Goal: Transaction & Acquisition: Subscribe to service/newsletter

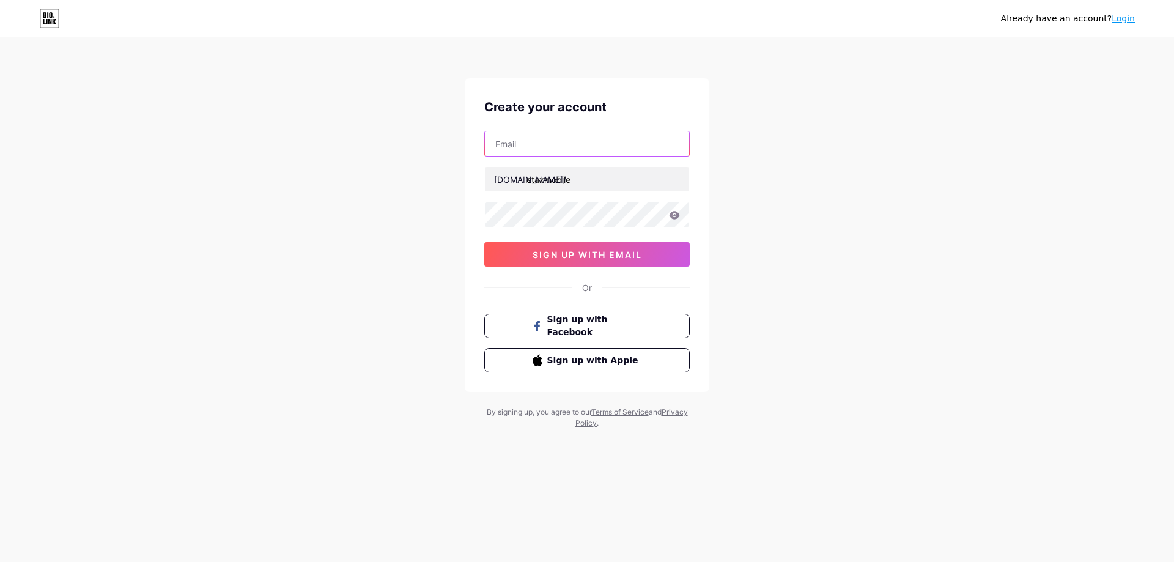
drag, startPoint x: 0, startPoint y: 0, endPoint x: 520, endPoint y: 149, distance: 540.6
click at [520, 149] on input "text" at bounding box center [587, 143] width 204 height 24
type input "[EMAIL_ADDRESS][DOMAIN_NAME]"
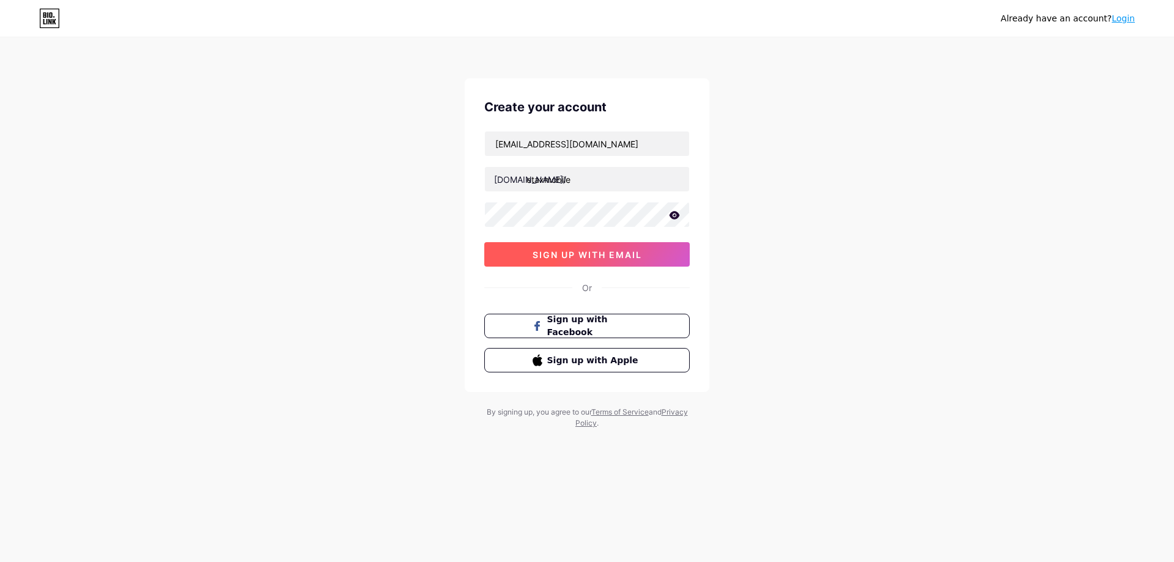
click at [578, 250] on span "sign up with email" at bounding box center [587, 255] width 109 height 10
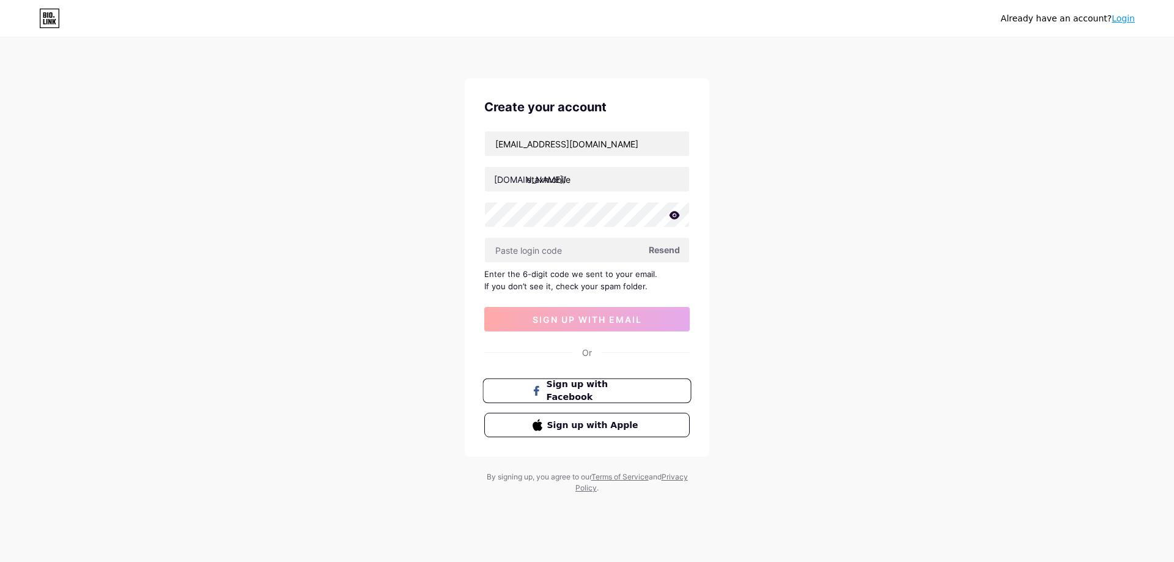
click at [607, 385] on span "Sign up with Facebook" at bounding box center [595, 391] width 96 height 26
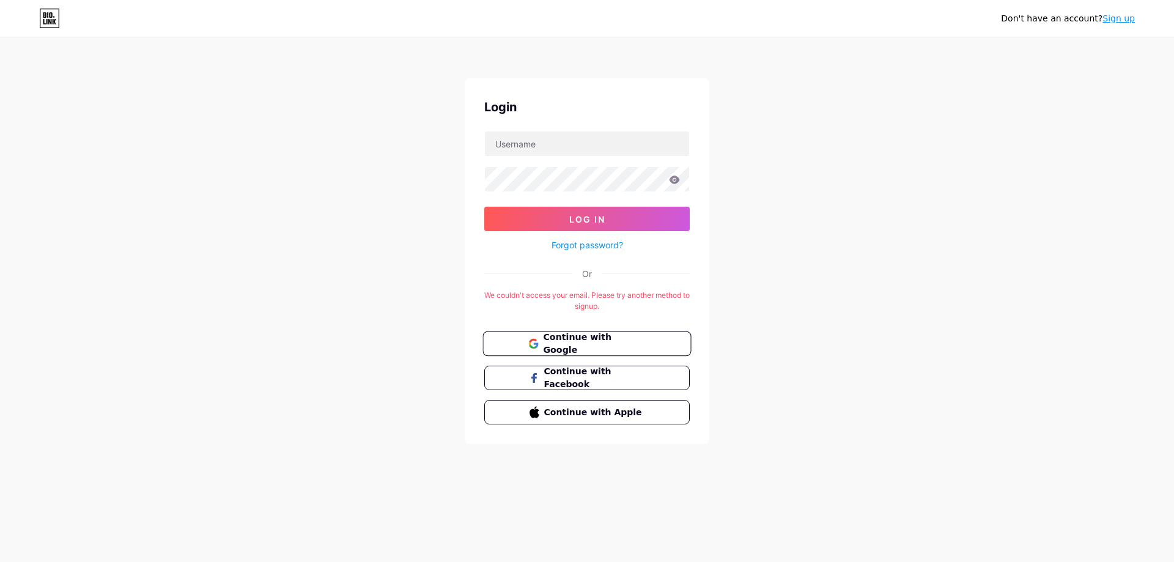
click at [577, 340] on span "Continue with Google" at bounding box center [594, 344] width 102 height 26
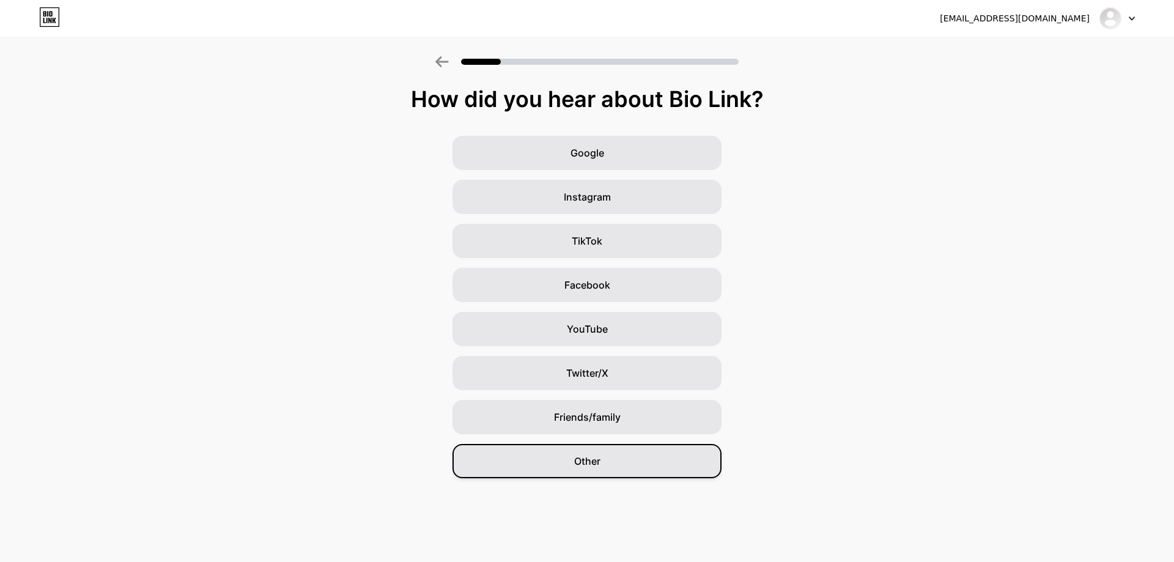
click at [585, 460] on span "Other" at bounding box center [587, 461] width 26 height 15
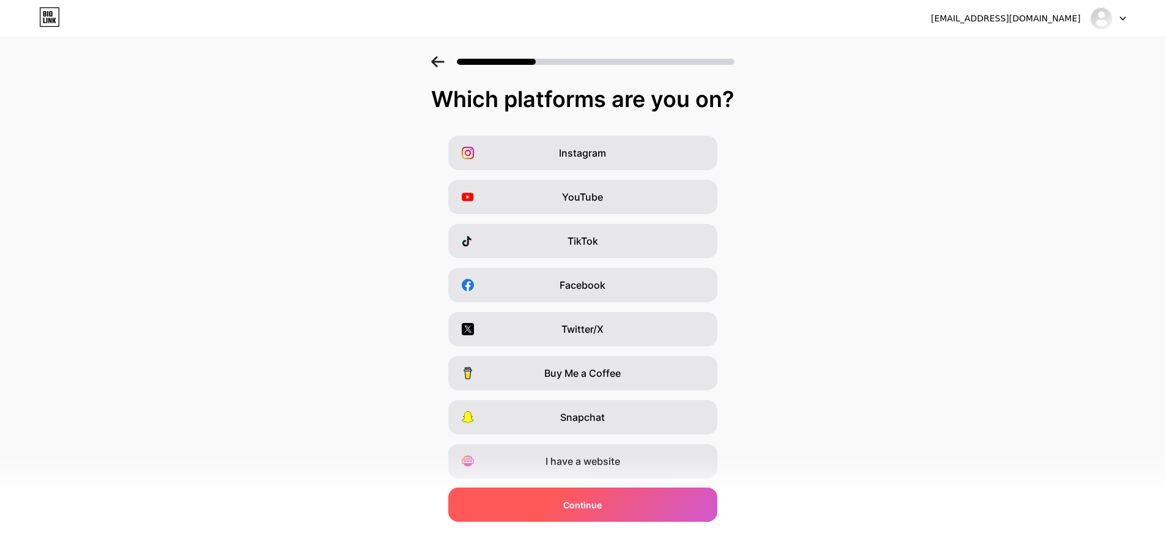
click at [623, 506] on div "Continue" at bounding box center [582, 504] width 269 height 34
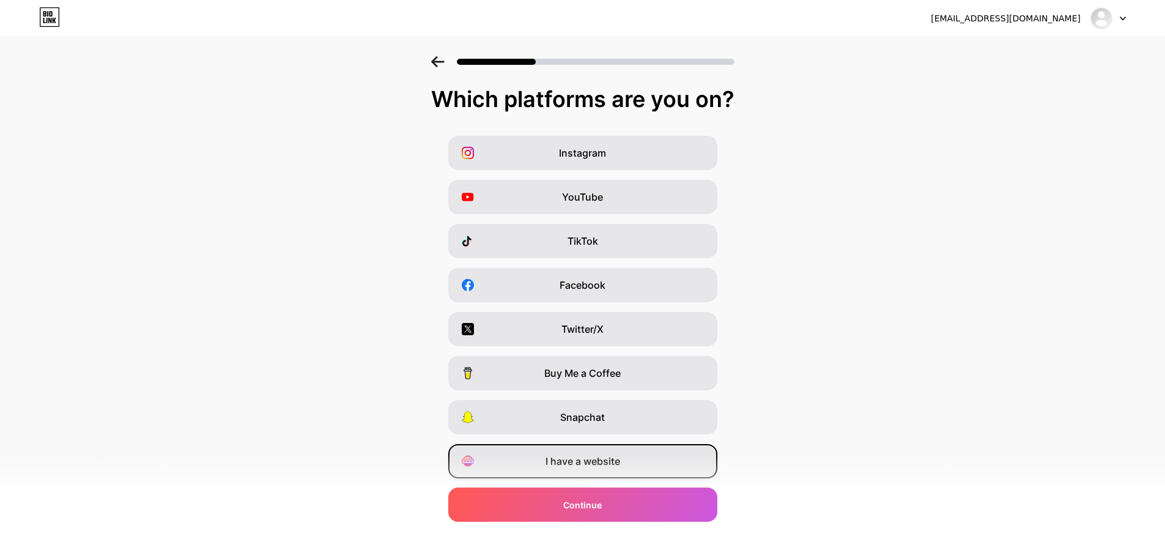
click at [602, 457] on span "I have a website" at bounding box center [583, 461] width 75 height 15
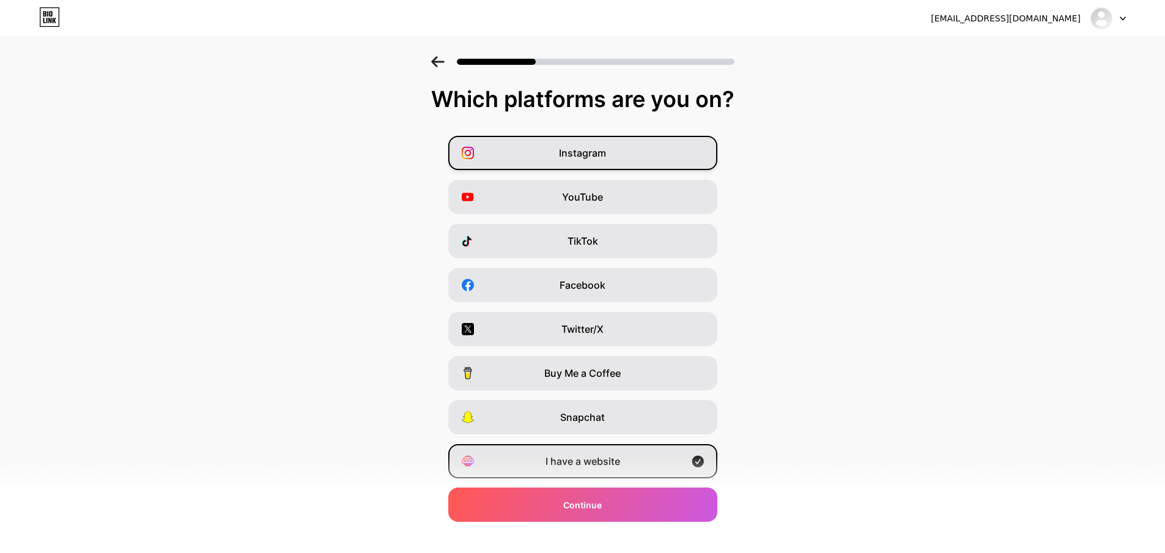
click at [605, 146] on span "Instagram" at bounding box center [582, 153] width 47 height 15
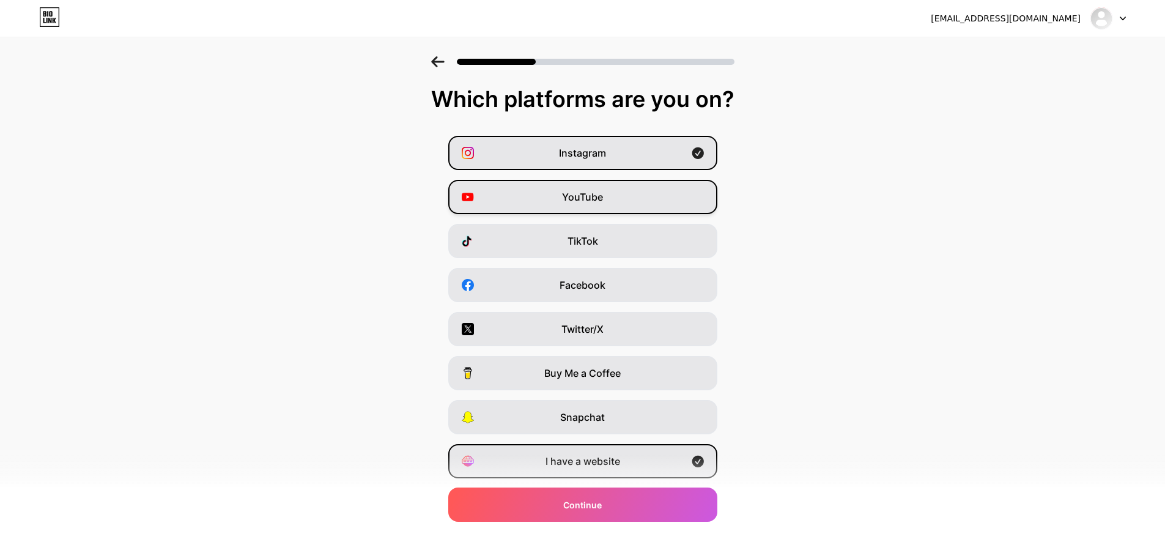
click at [595, 190] on span "YouTube" at bounding box center [582, 197] width 41 height 15
click at [601, 224] on div "TikTok" at bounding box center [582, 241] width 269 height 34
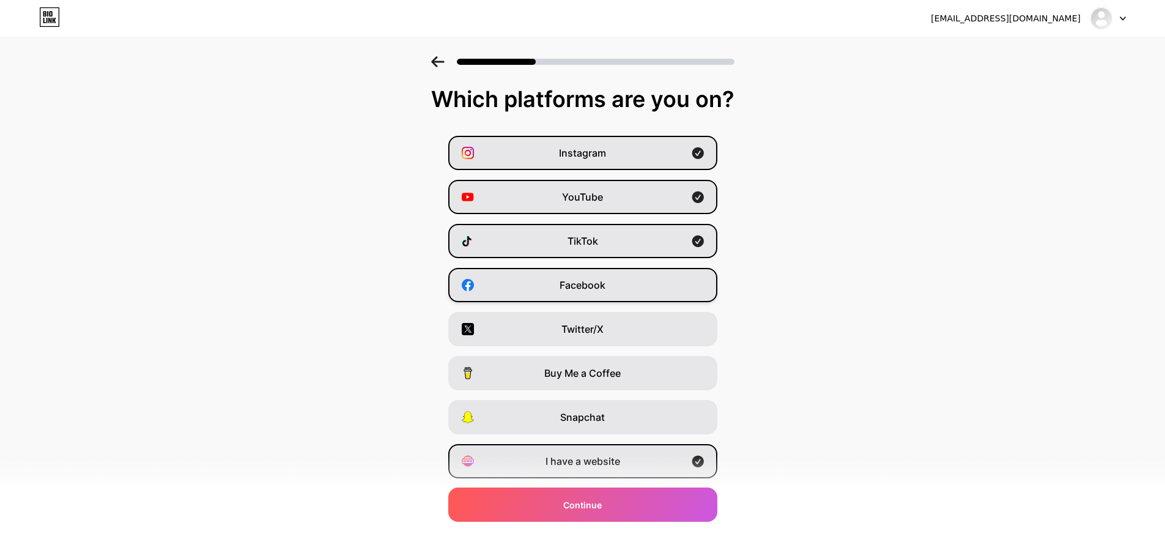
click at [597, 284] on span "Facebook" at bounding box center [583, 285] width 46 height 15
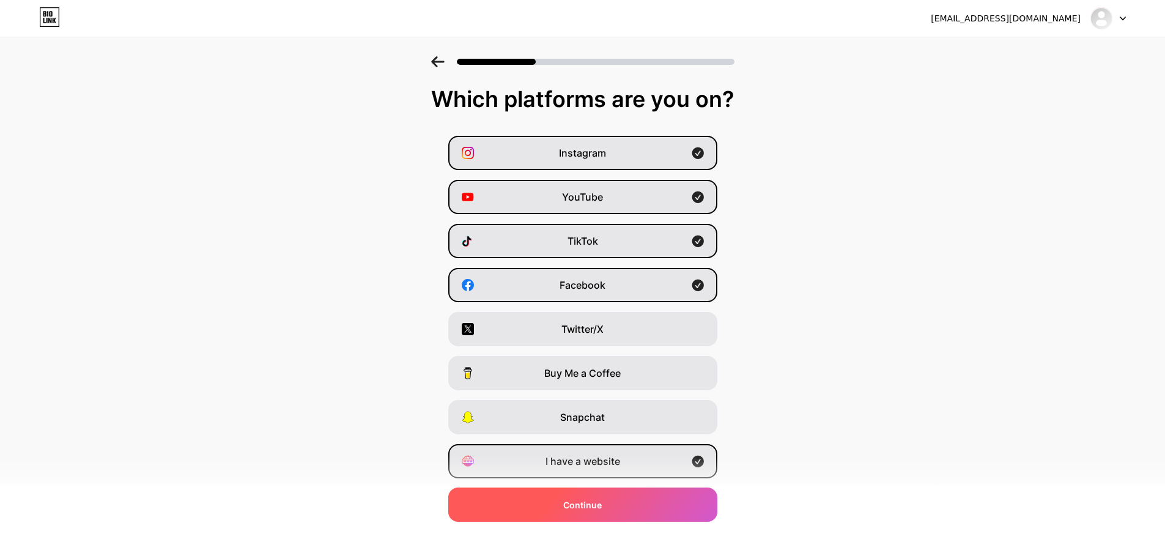
click at [573, 505] on span "Continue" at bounding box center [582, 504] width 39 height 13
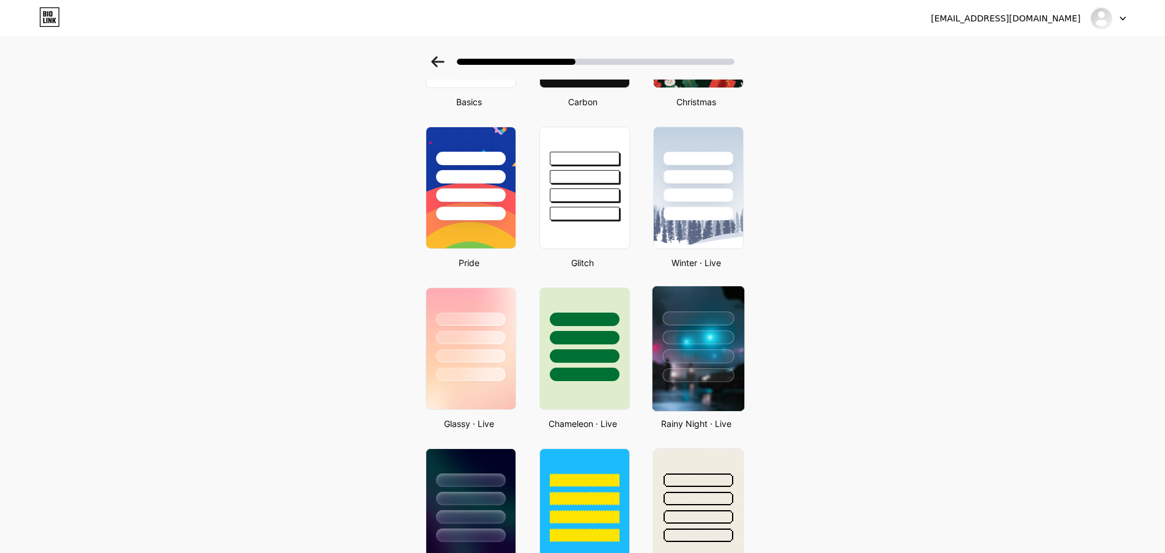
scroll to position [183, 0]
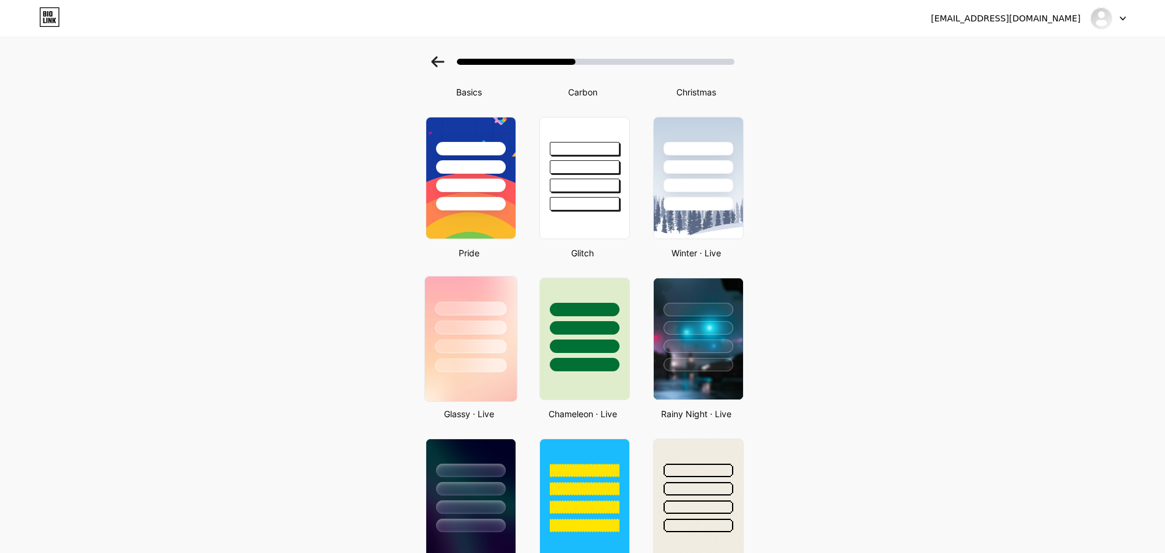
click at [498, 337] on div at bounding box center [470, 324] width 92 height 96
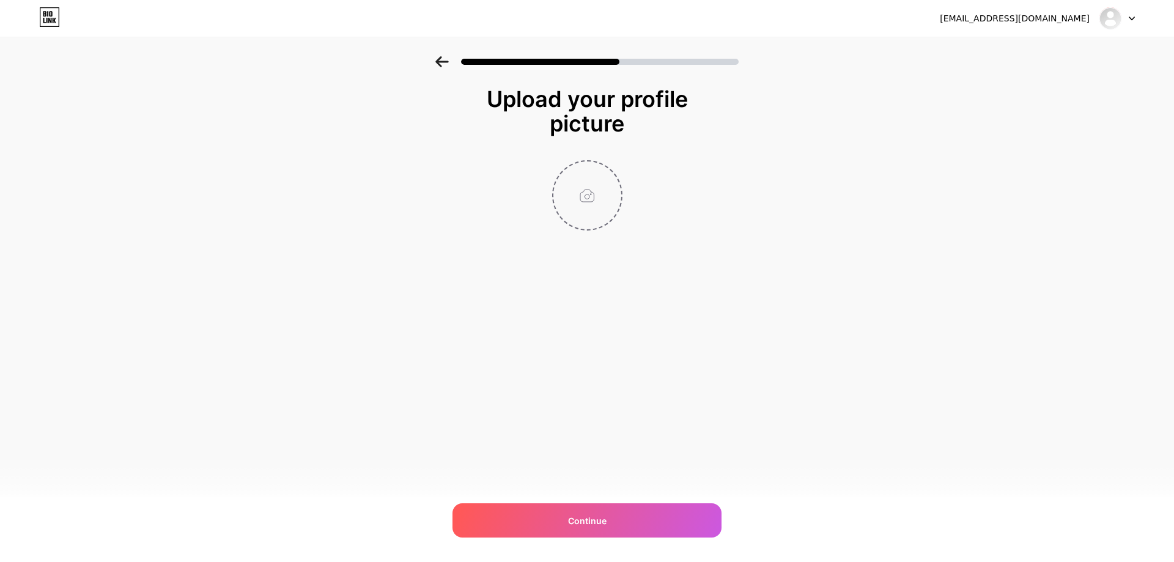
click at [582, 196] on input "file" at bounding box center [587, 195] width 68 height 68
type input "C:\fakepath\553785736_774655352137274_8585706798214769572_n.jpg"
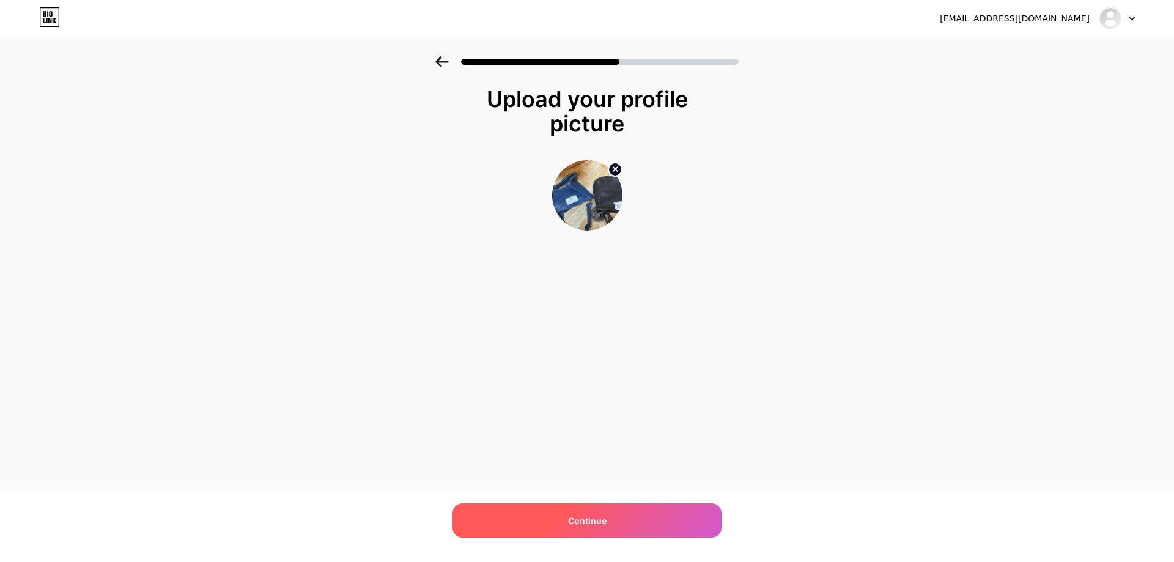
click at [585, 517] on span "Continue" at bounding box center [587, 520] width 39 height 13
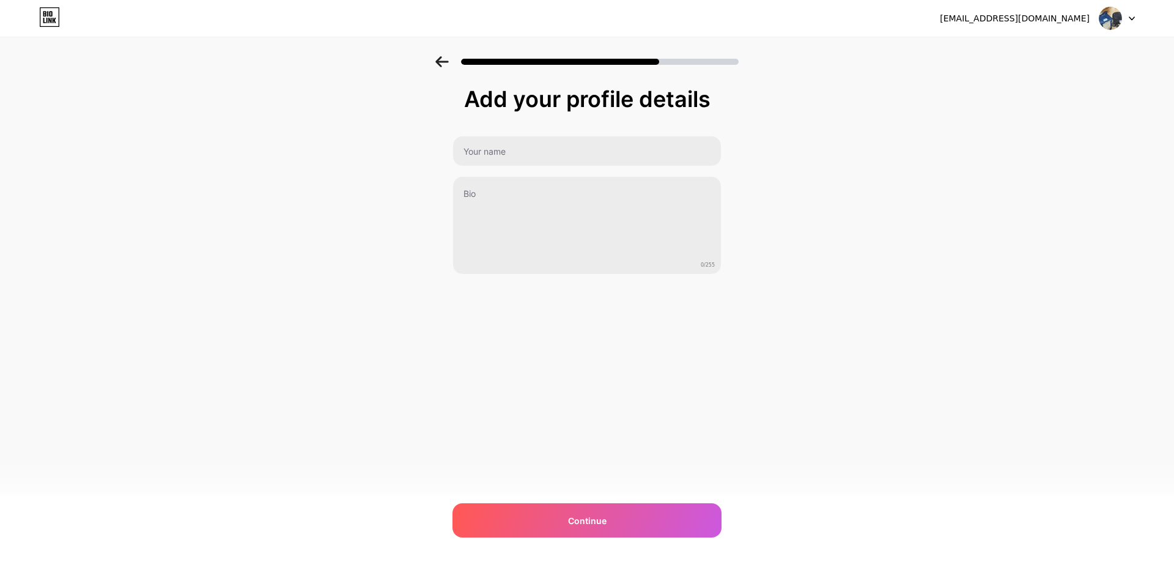
click at [440, 61] on icon at bounding box center [441, 61] width 13 height 11
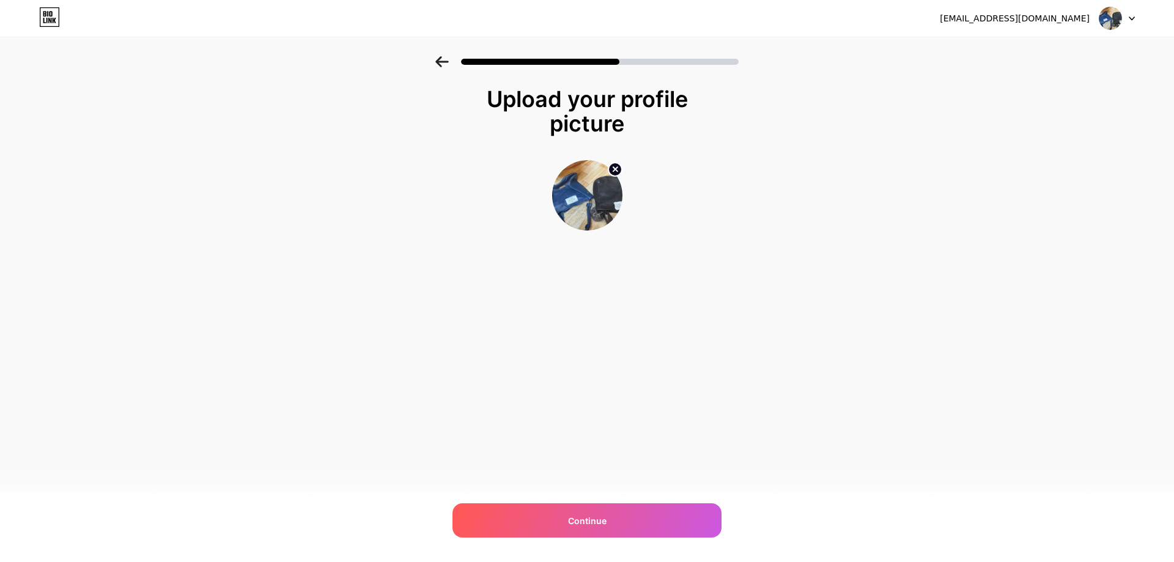
click at [616, 168] on icon at bounding box center [615, 169] width 4 height 4
click at [577, 192] on input "file" at bounding box center [587, 195] width 68 height 68
type input "C:\fakepath\unnamed.png"
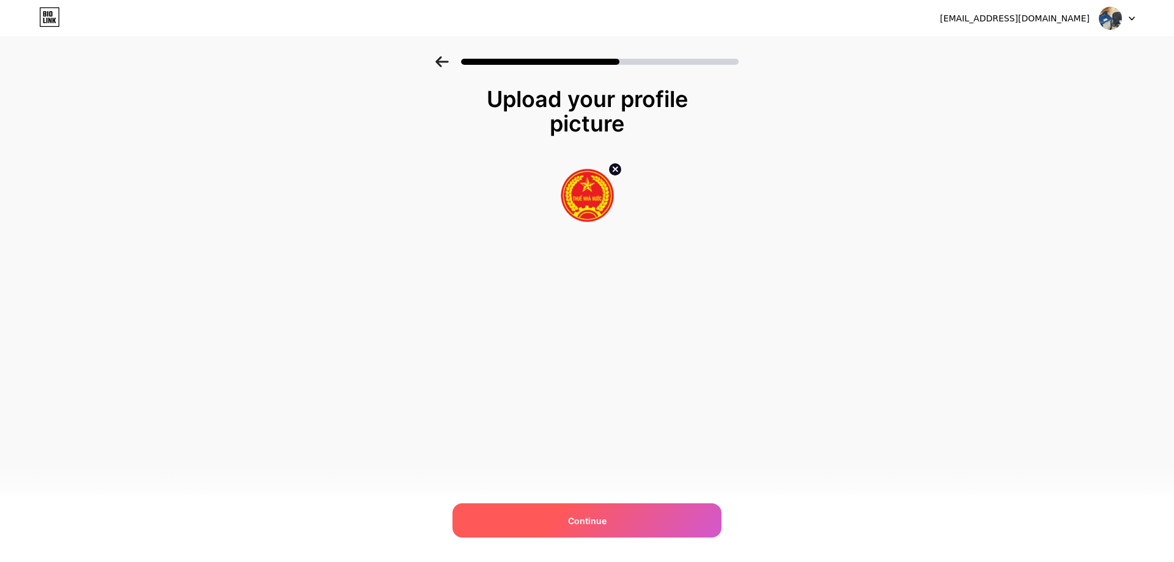
click at [560, 513] on div "Continue" at bounding box center [587, 520] width 269 height 34
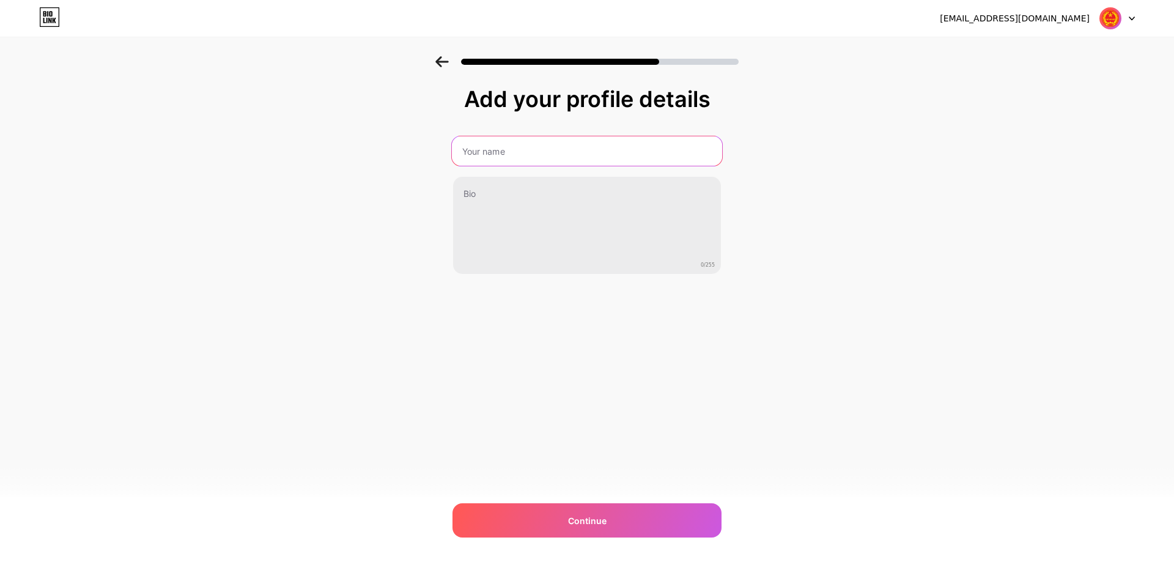
click at [517, 156] on input "text" at bounding box center [587, 150] width 270 height 29
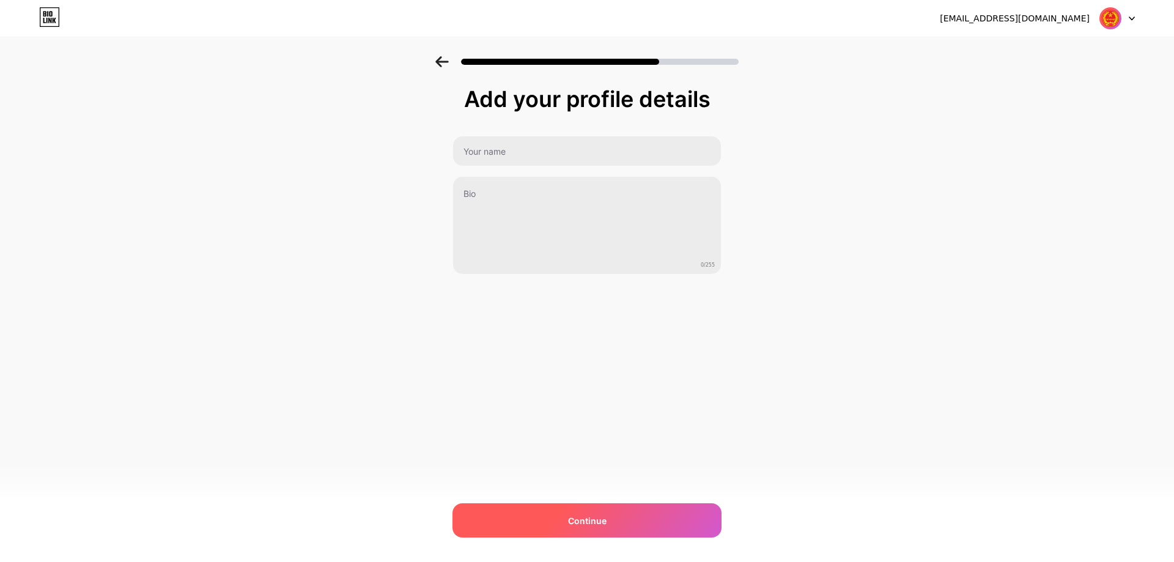
click at [594, 521] on span "Continue" at bounding box center [587, 520] width 39 height 13
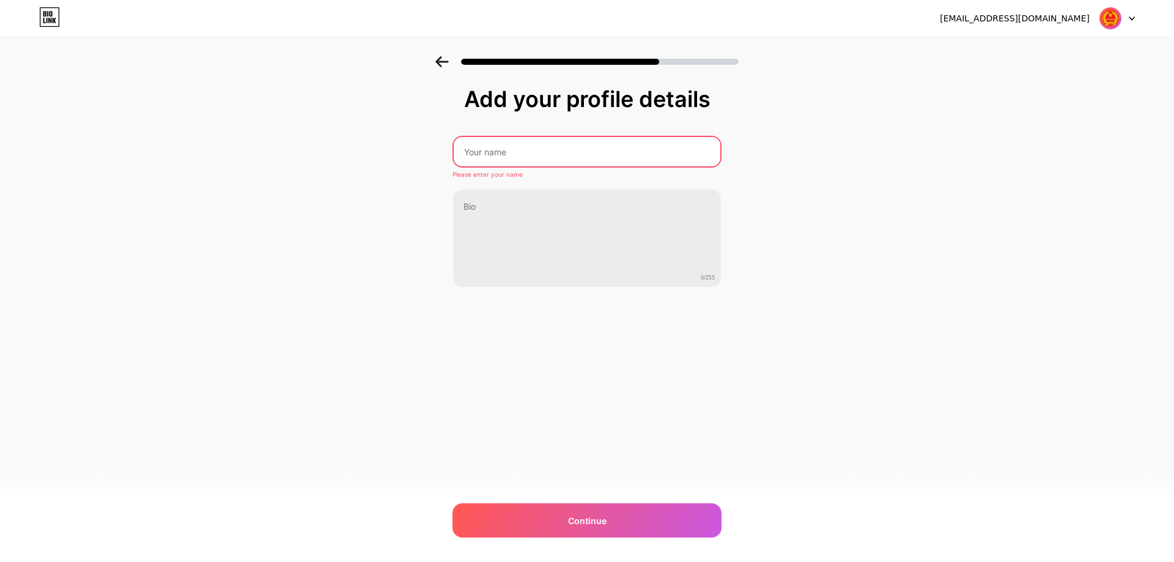
click at [490, 146] on input "text" at bounding box center [587, 151] width 267 height 29
type input "nguyenngocha"
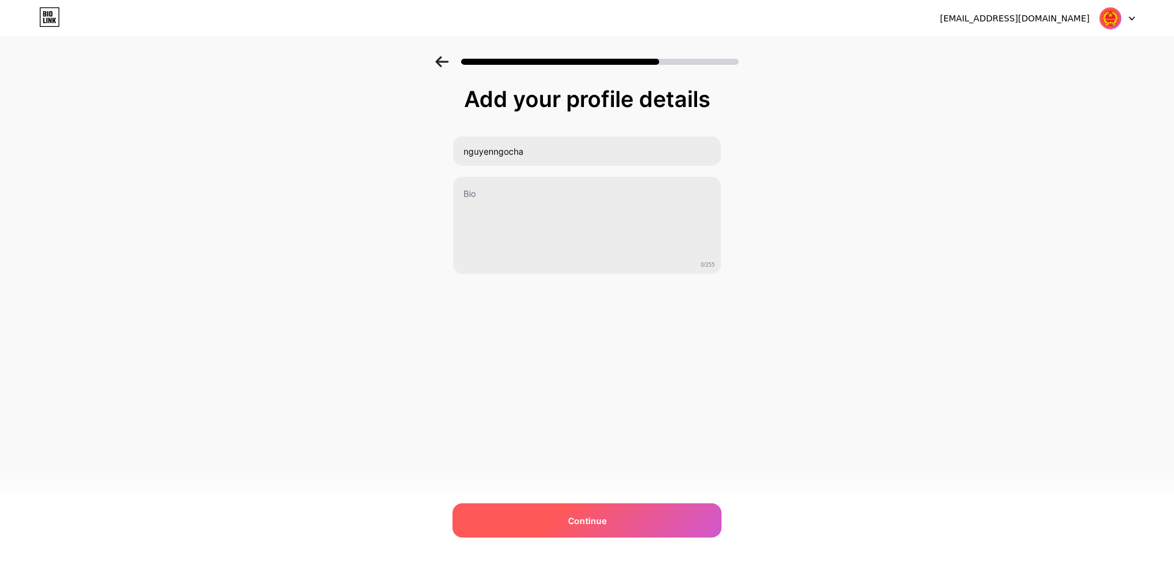
click at [610, 521] on div "Continue" at bounding box center [587, 520] width 269 height 34
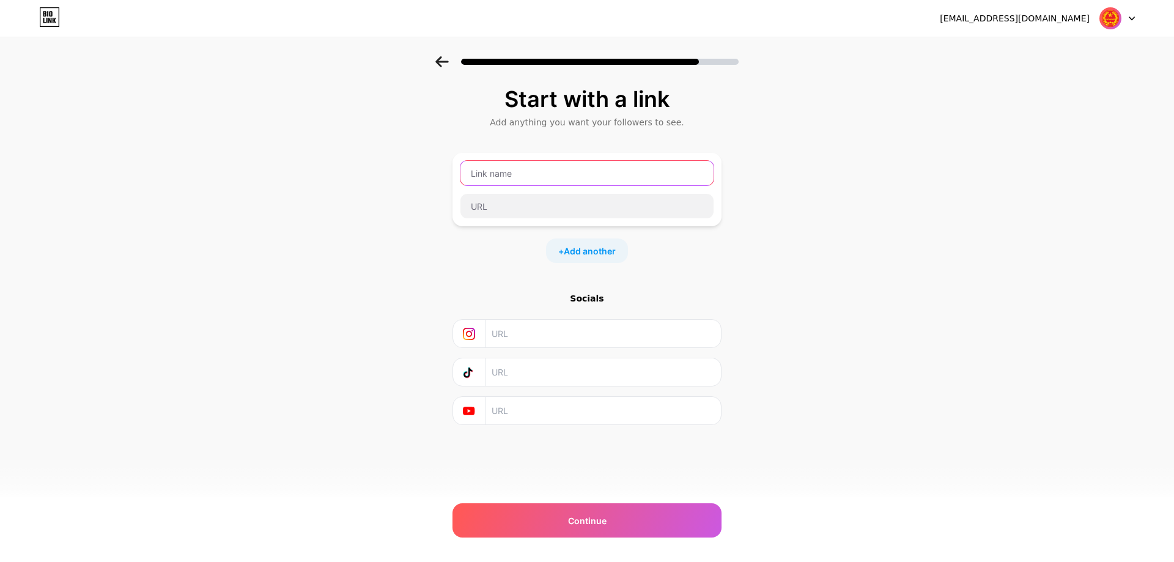
click at [533, 172] on input "text" at bounding box center [586, 173] width 253 height 24
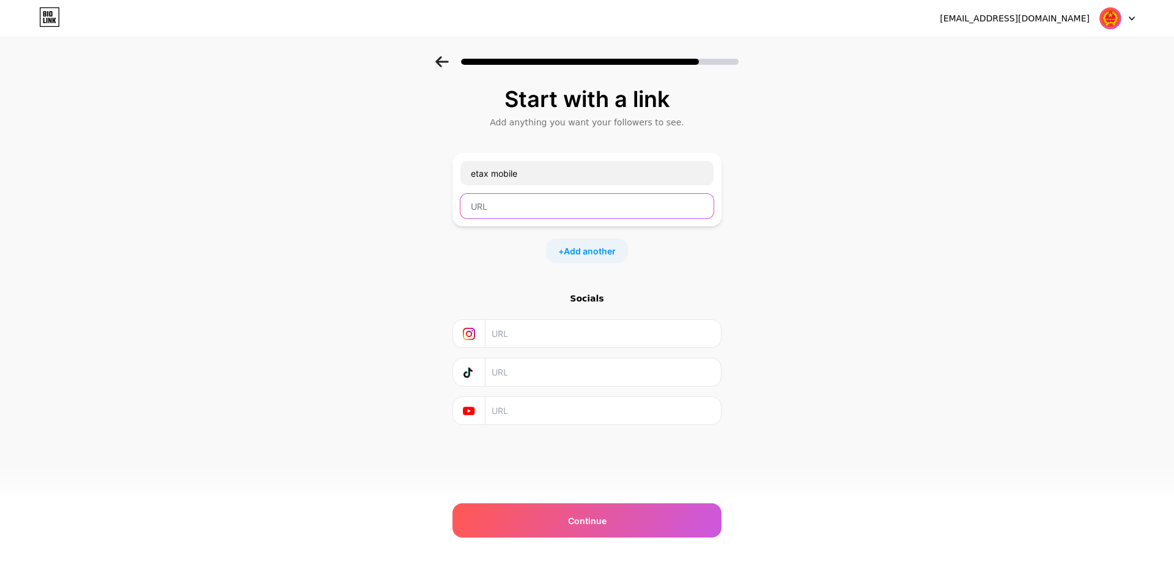
click at [516, 207] on input "text" at bounding box center [586, 206] width 253 height 24
click at [489, 205] on input "text" at bounding box center [586, 206] width 253 height 24
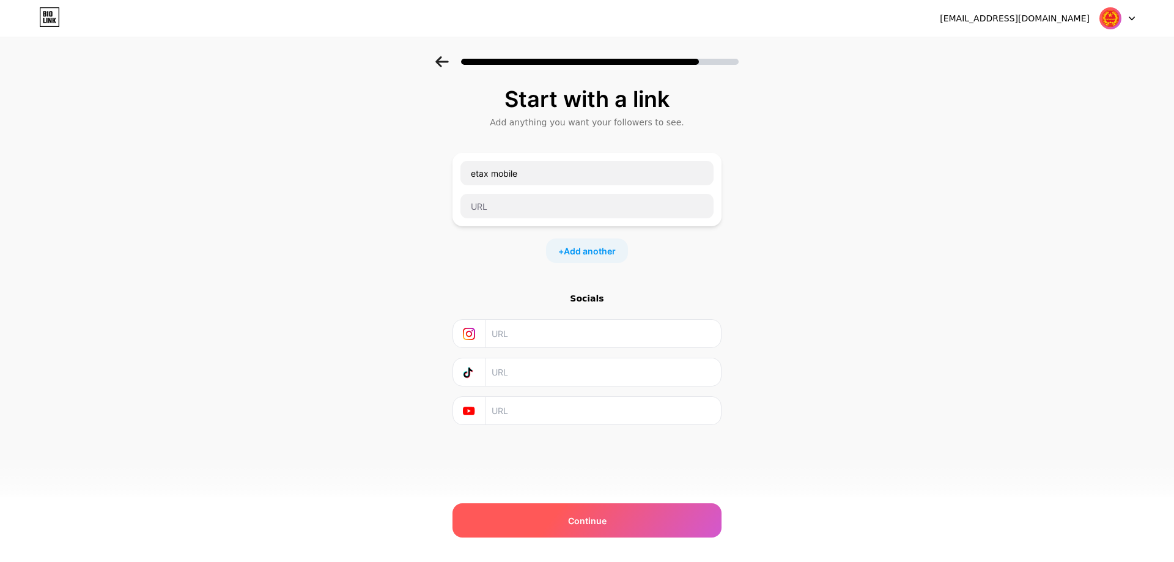
click at [597, 522] on span "Continue" at bounding box center [587, 520] width 39 height 13
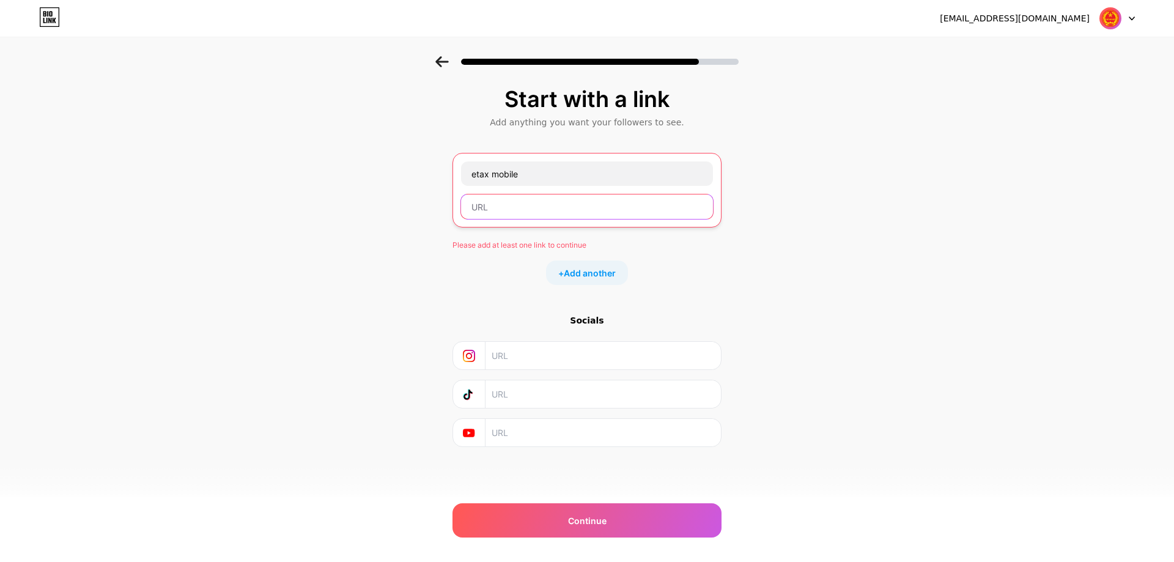
click at [502, 207] on input "text" at bounding box center [587, 206] width 252 height 24
click at [579, 270] on span "Add another" at bounding box center [590, 273] width 52 height 13
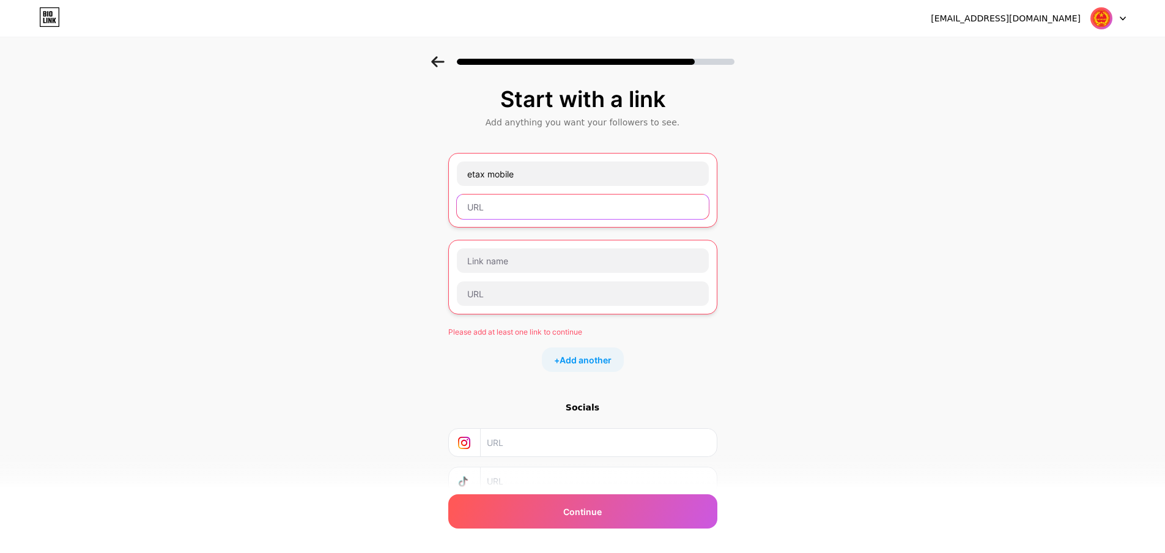
click at [500, 194] on input "text" at bounding box center [583, 206] width 252 height 24
click at [532, 168] on input "etax mobile" at bounding box center [583, 173] width 252 height 24
drag, startPoint x: 557, startPoint y: 172, endPoint x: 239, endPoint y: 128, distance: 321.1
click at [239, 128] on div "Start with a link Add anything you want your followers to see. etax mobile Plea…" at bounding box center [582, 325] width 1165 height 539
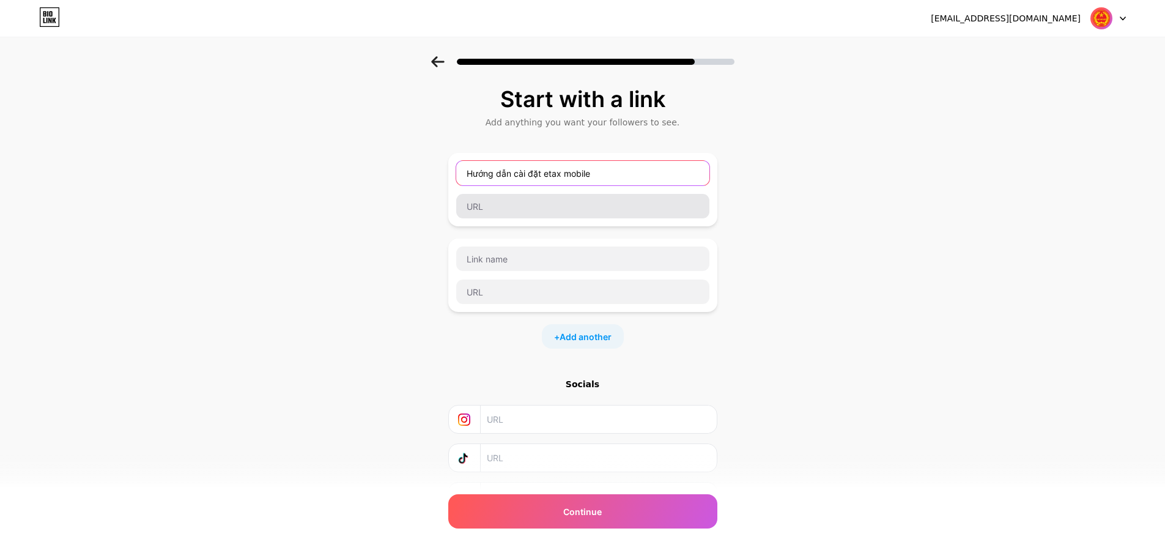
type input "Hướng dẫn cài đặt etax mobile"
click at [624, 200] on input "text" at bounding box center [582, 206] width 253 height 24
paste input "[URL][DOMAIN_NAME]"
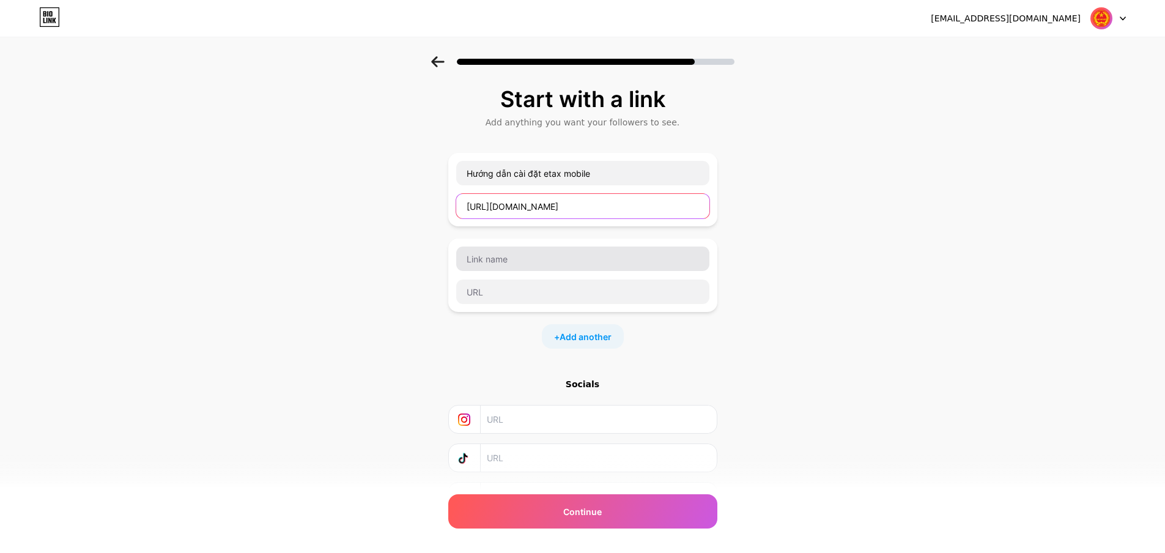
type input "[URL][DOMAIN_NAME]"
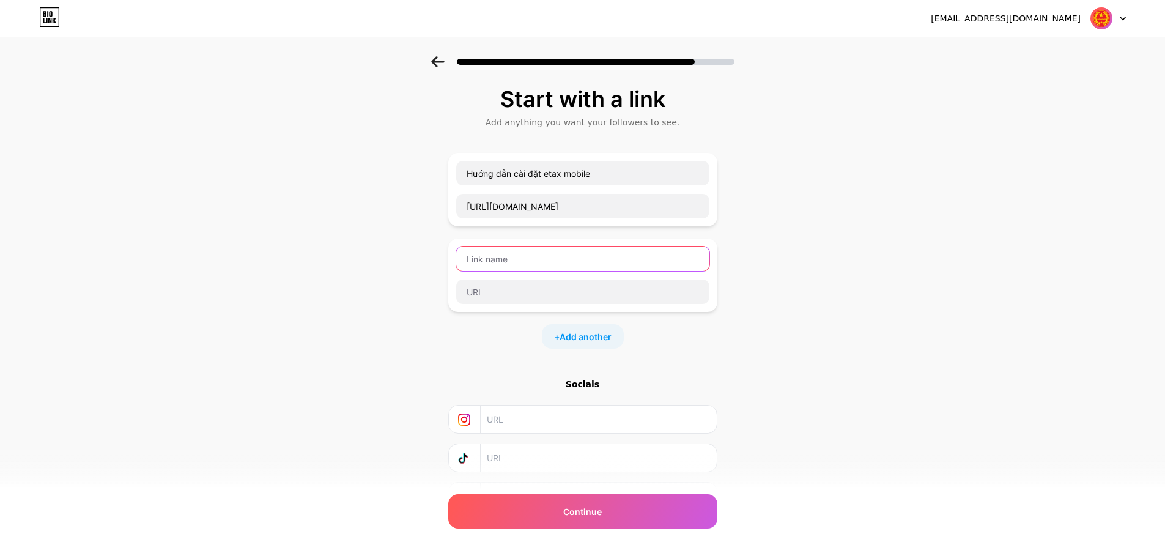
click at [536, 257] on input "text" at bounding box center [582, 258] width 253 height 24
click at [489, 261] on input "Lấy mật khẩu Icloud nê" at bounding box center [582, 258] width 253 height 24
drag, startPoint x: 486, startPoint y: 258, endPoint x: 385, endPoint y: 270, distance: 102.3
click at [405, 262] on div "Start with a link Add anything you want your followers to see. Hướng dẫn cài đặ…" at bounding box center [582, 314] width 1165 height 516
click at [572, 257] on input "Quên mật khẩu Icloud nê" at bounding box center [582, 258] width 253 height 24
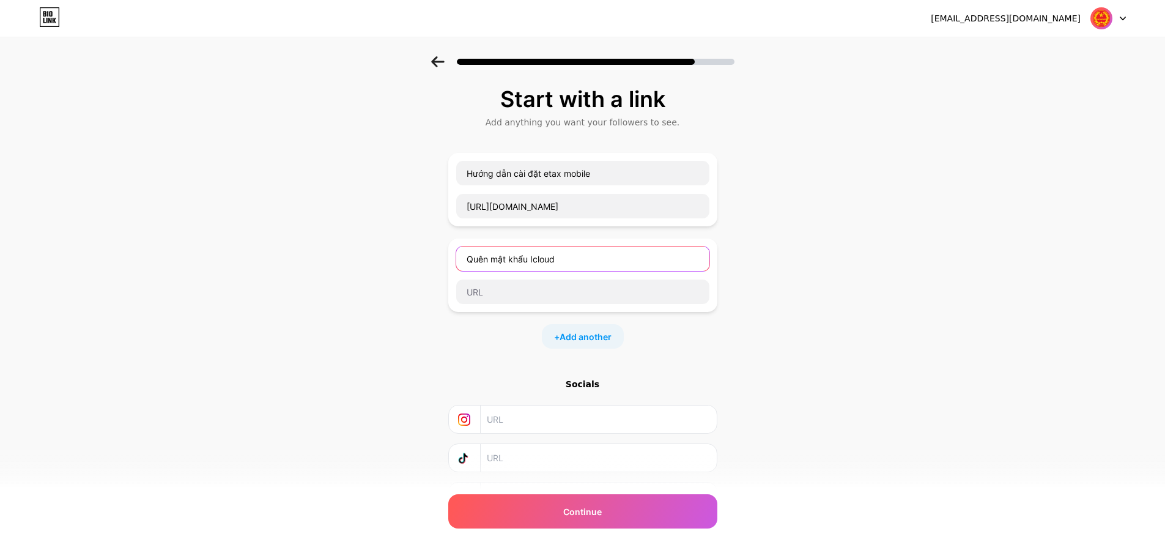
type input "Quên mật khẩu Icloud"
click at [669, 207] on input "[URL][DOMAIN_NAME]" at bounding box center [582, 206] width 253 height 24
drag, startPoint x: 685, startPoint y: 207, endPoint x: 323, endPoint y: 199, distance: 362.1
click at [326, 199] on div "Start with a link Add anything you want your followers to see. Hướng dẫn cài đặ…" at bounding box center [582, 314] width 1165 height 516
paste input "bOTSWVTusSo"
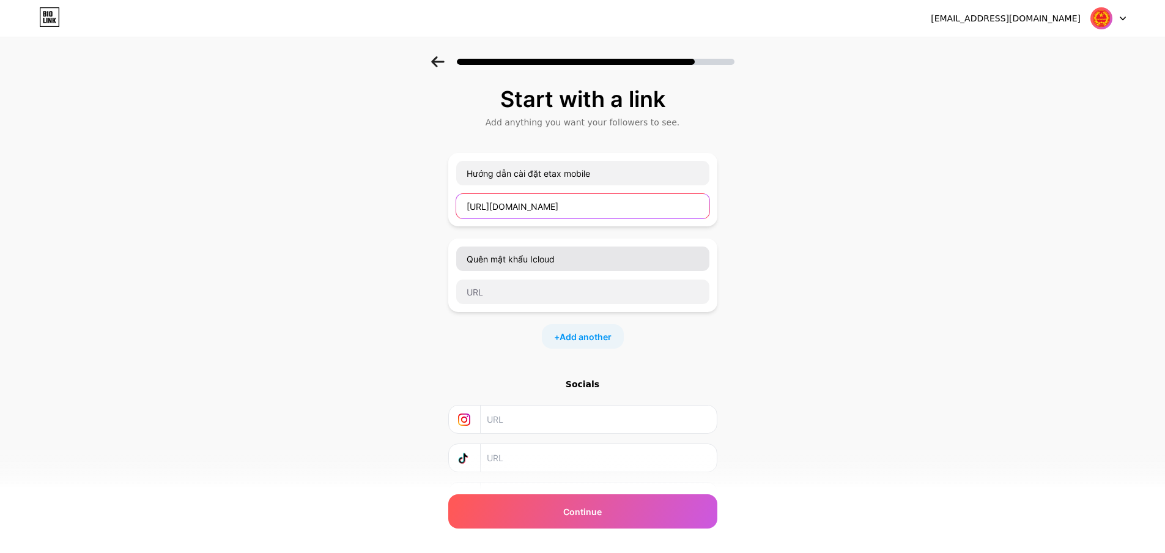
type input "[URL][DOMAIN_NAME]"
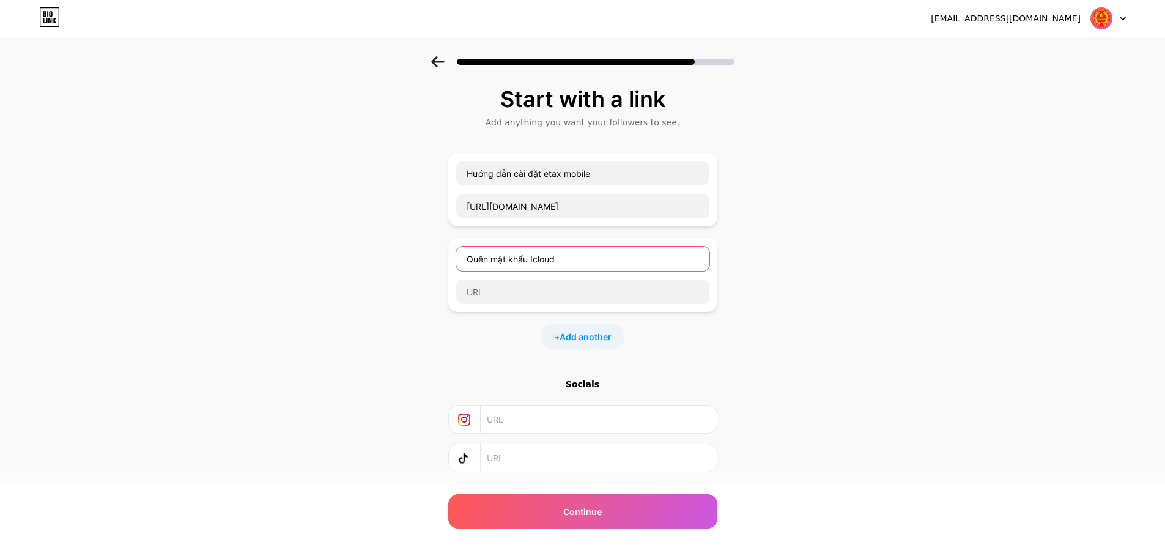
click at [583, 258] on input "Quên mật khẩu Icloud" at bounding box center [582, 258] width 253 height 24
drag, startPoint x: 585, startPoint y: 262, endPoint x: 386, endPoint y: 246, distance: 199.4
click at [386, 246] on div "Start with a link Add anything you want your followers to see. Hướng dẫn cài đặ…" at bounding box center [582, 314] width 1165 height 516
paste input "Cách Lấy Lại Mật Khẩu [SECURITY_DATA] Khi Bị Quên"
type input "Cách Lấy Lại Mật Khẩu [SECURITY_DATA] Khi Bị Quên"
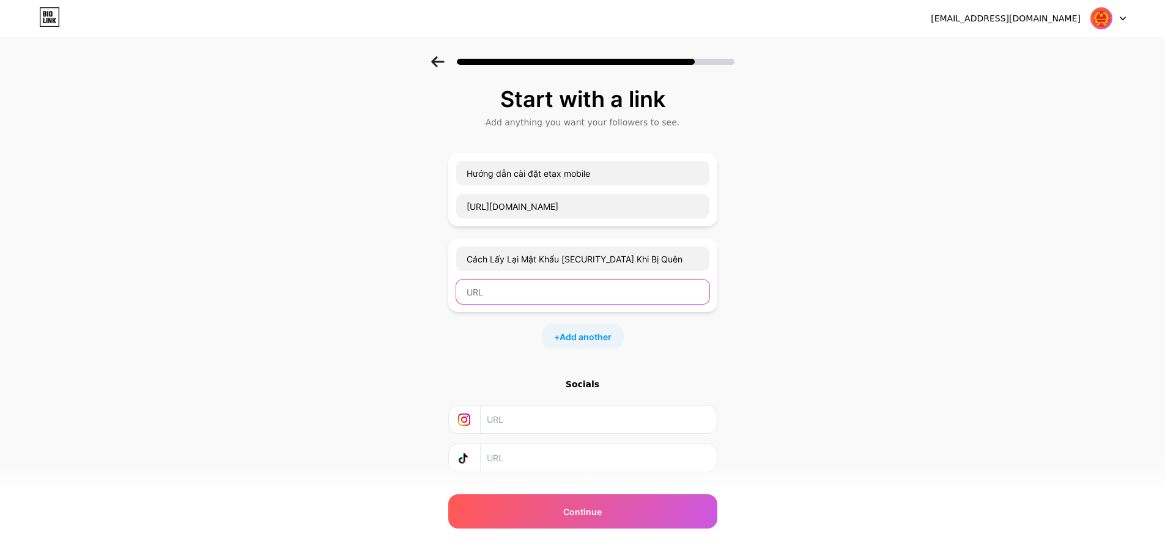
click at [523, 298] on input "text" at bounding box center [582, 291] width 253 height 24
paste input "[URL][DOMAIN_NAME]"
type input "[URL][DOMAIN_NAME]"
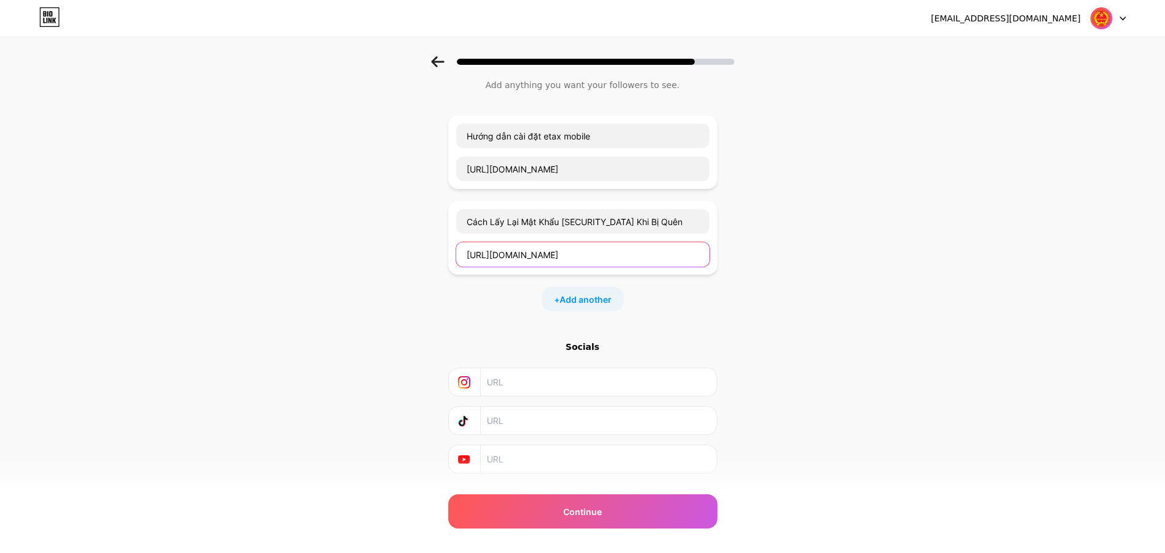
scroll to position [68, 0]
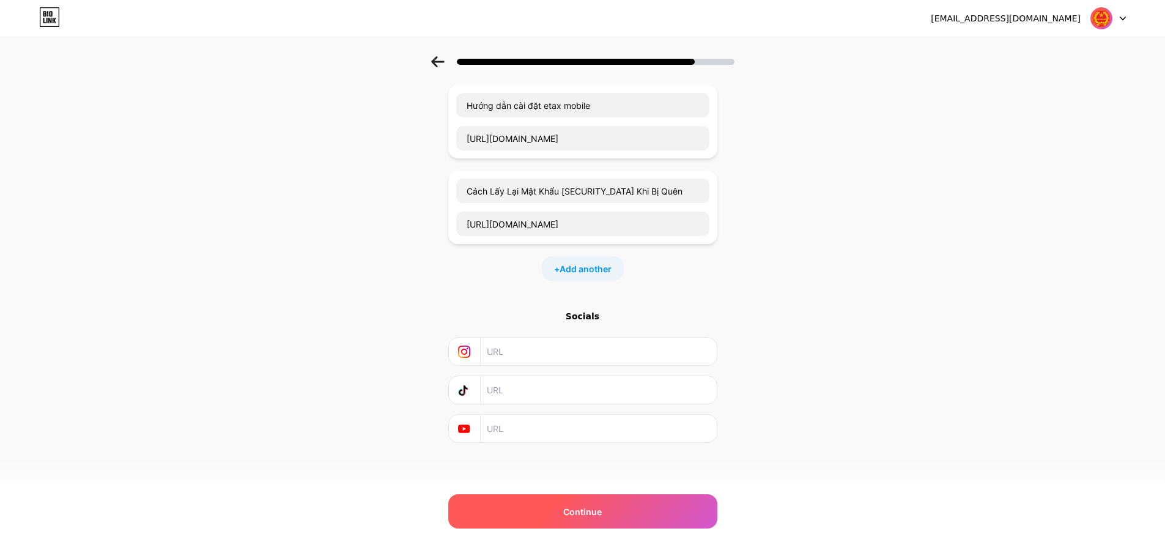
click at [577, 510] on span "Continue" at bounding box center [582, 511] width 39 height 13
click at [592, 508] on span "Continue" at bounding box center [582, 511] width 39 height 13
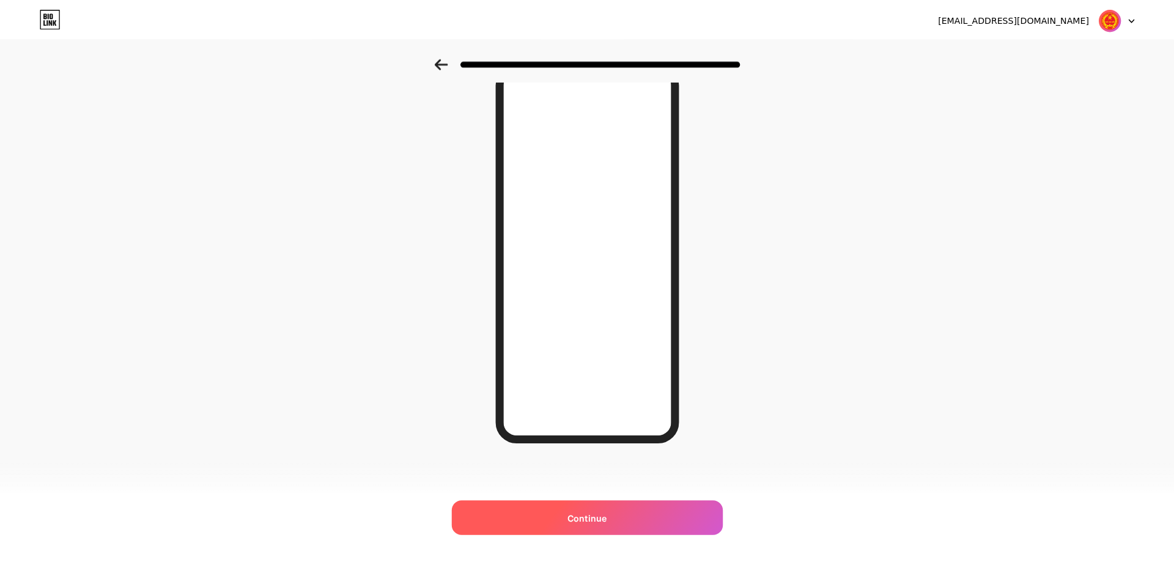
scroll to position [0, 0]
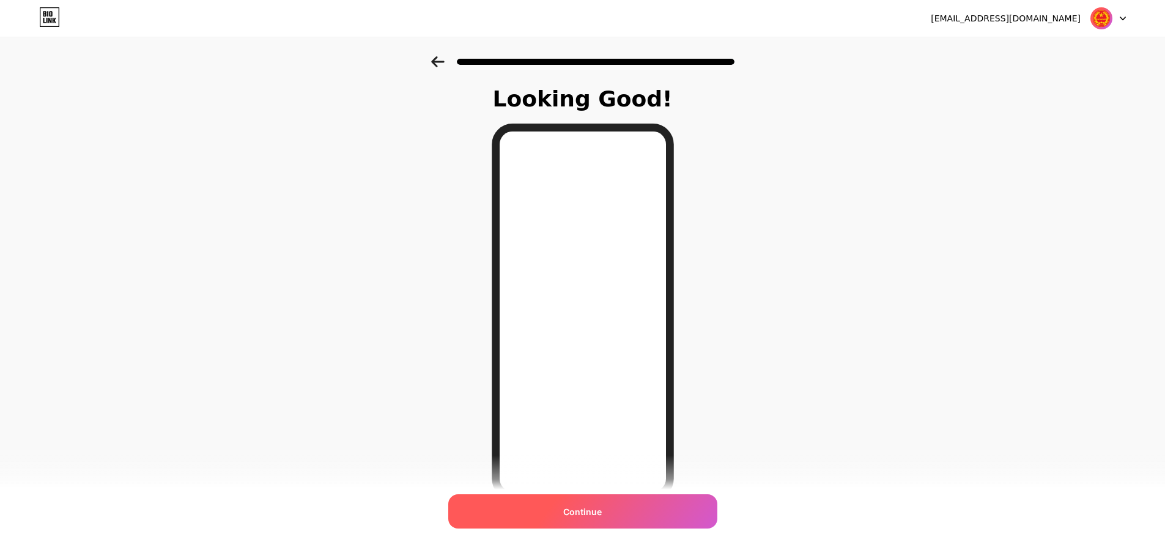
click at [591, 508] on span "Continue" at bounding box center [582, 511] width 39 height 13
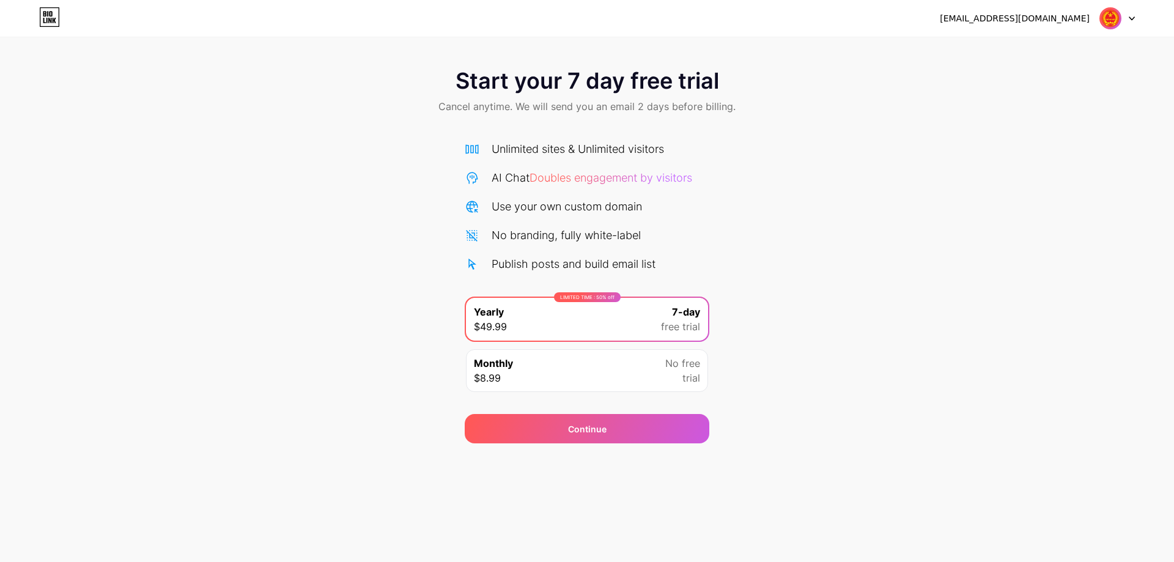
click at [623, 375] on div "Monthly $8.99 No free trial" at bounding box center [587, 370] width 242 height 43
click at [1121, 23] on img at bounding box center [1110, 18] width 23 height 23
click at [221, 10] on div "[EMAIL_ADDRESS][DOMAIN_NAME] Logout" at bounding box center [587, 18] width 1174 height 22
